Goal: Register for event/course

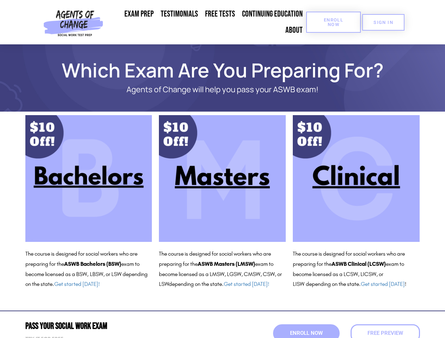
click at [333, 22] on span "Enroll Now" at bounding box center [333, 22] width 32 height 9
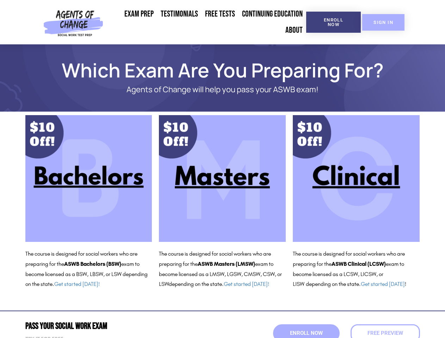
click at [383, 22] on span "SIGN IN" at bounding box center [383, 22] width 20 height 5
